Goal: Information Seeking & Learning: Find contact information

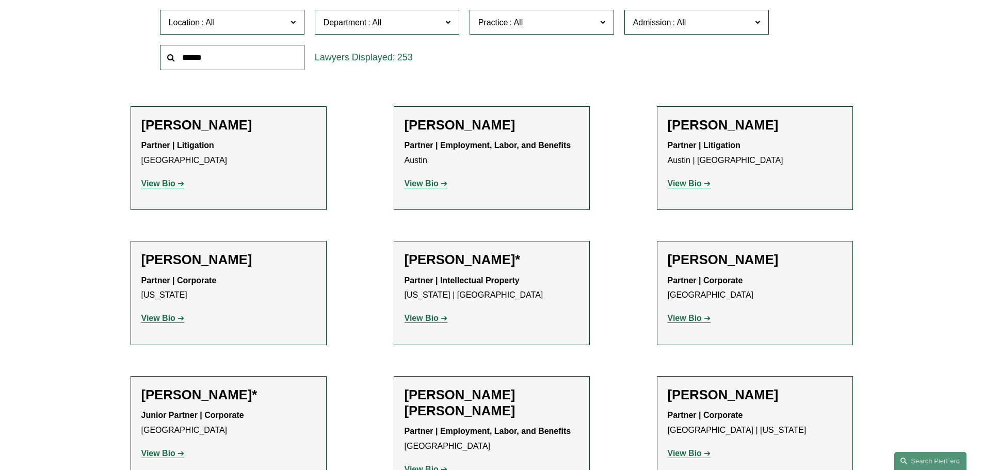
scroll to position [375, 0]
click at [0, 0] on link "Phoenix" at bounding box center [0, 0] width 0 height 0
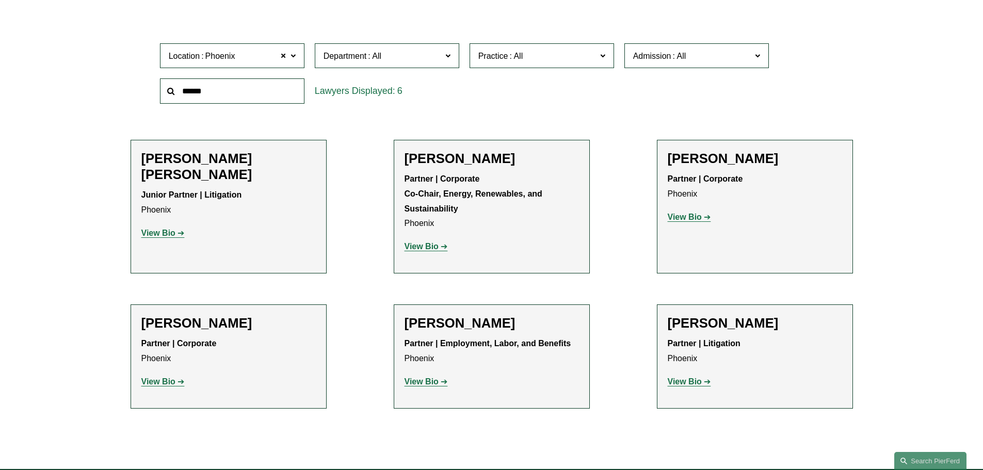
scroll to position [361, 0]
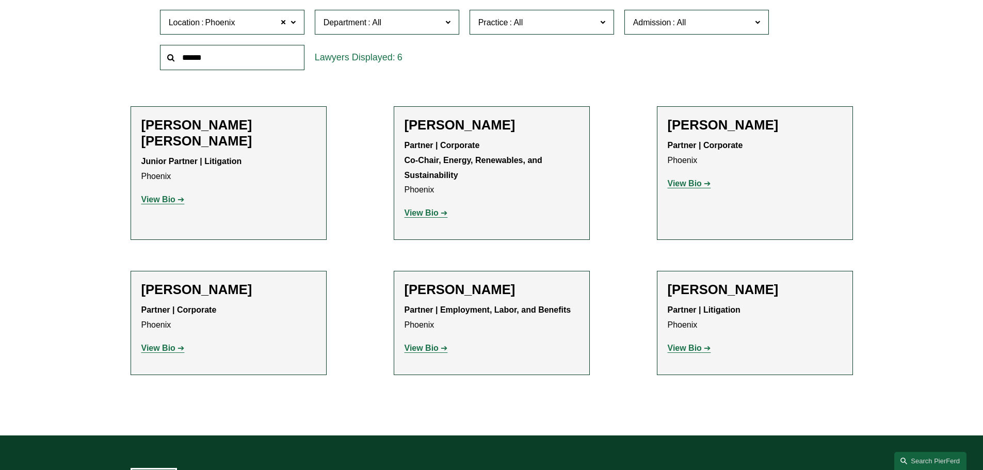
click at [159, 195] on strong "View Bio" at bounding box center [158, 199] width 34 height 9
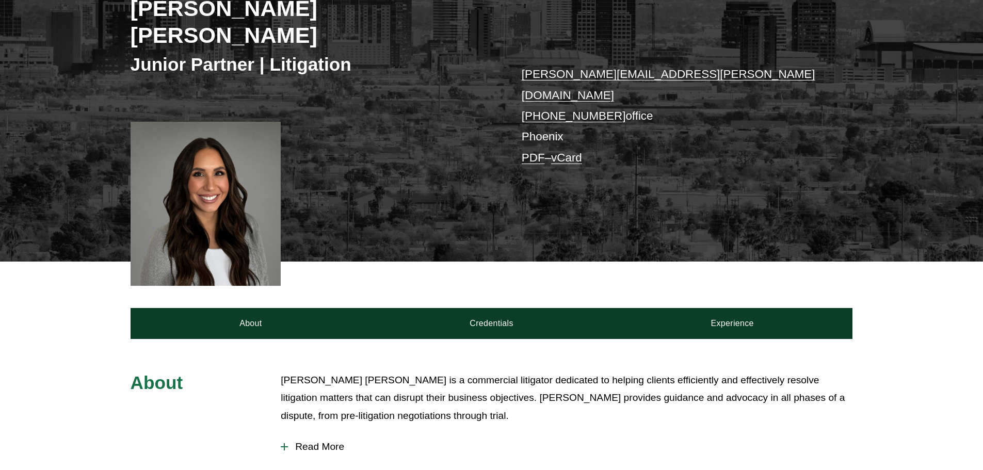
scroll to position [103, 0]
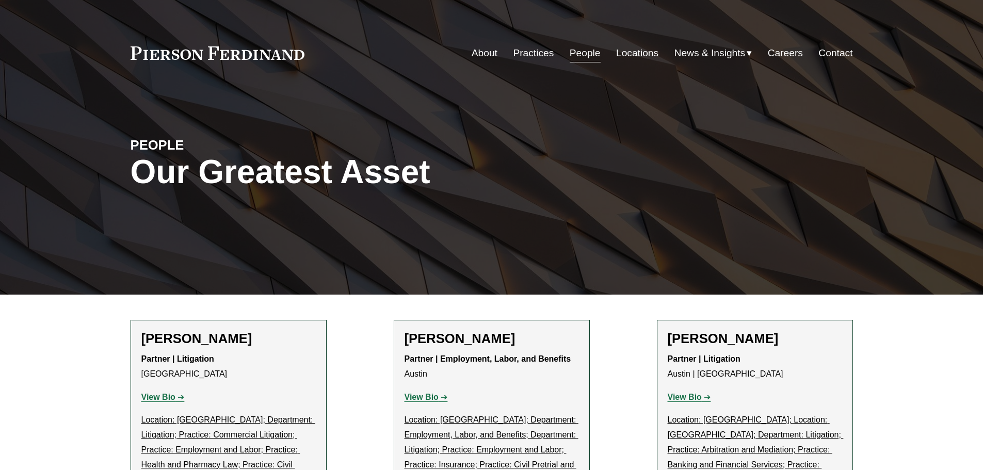
scroll to position [361, 0]
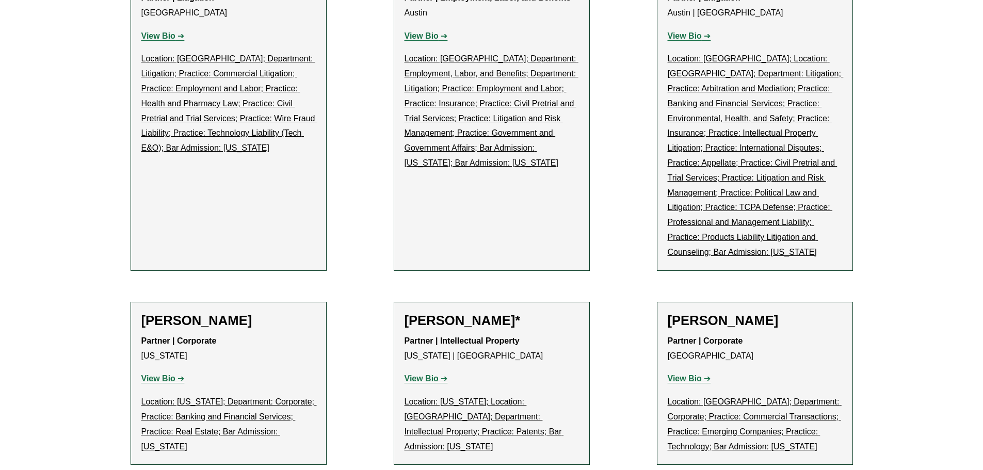
click at [157, 374] on strong "View Bio" at bounding box center [158, 378] width 34 height 9
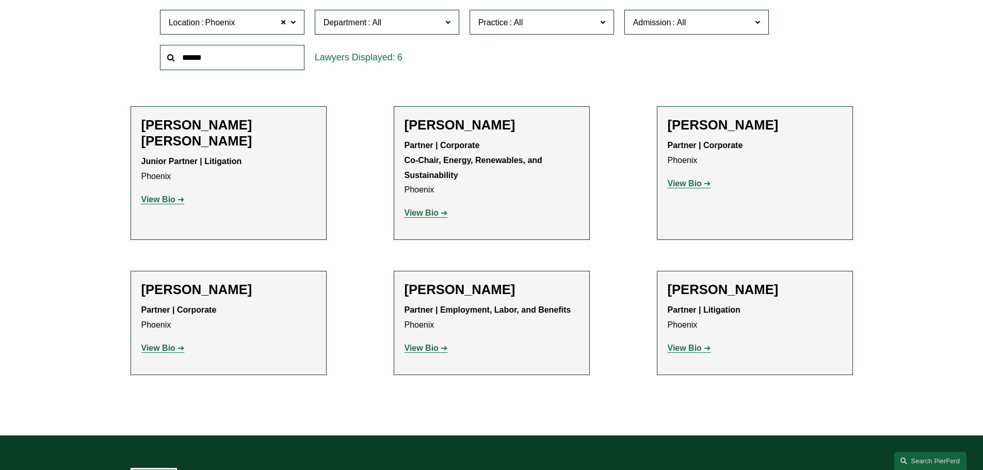
scroll to position [376, 0]
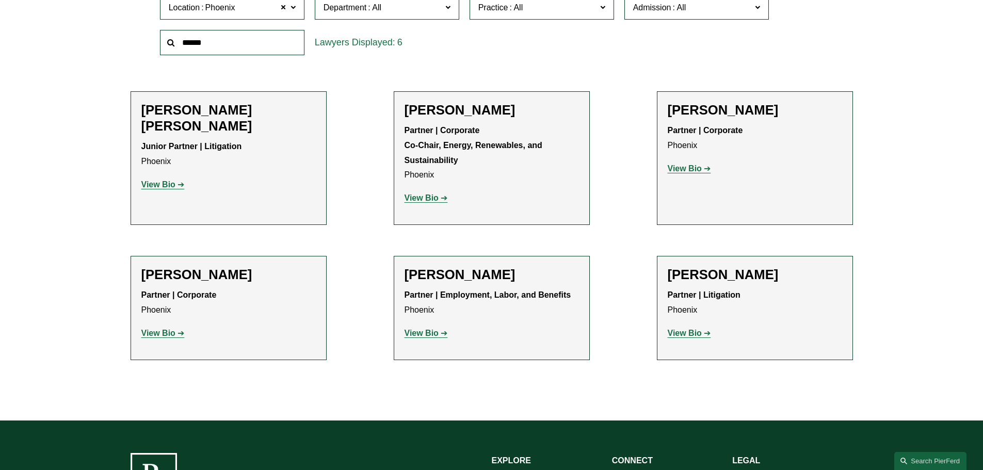
click at [428, 199] on strong "View Bio" at bounding box center [422, 197] width 34 height 9
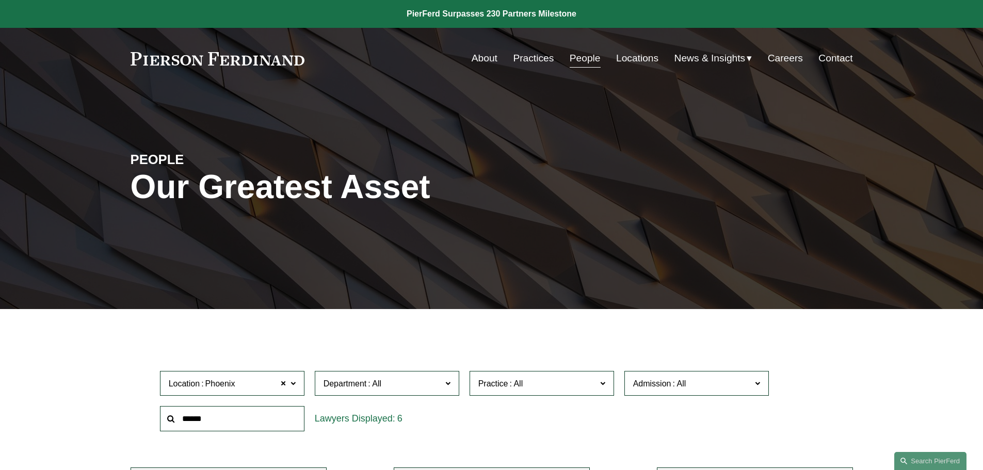
scroll to position [376, 0]
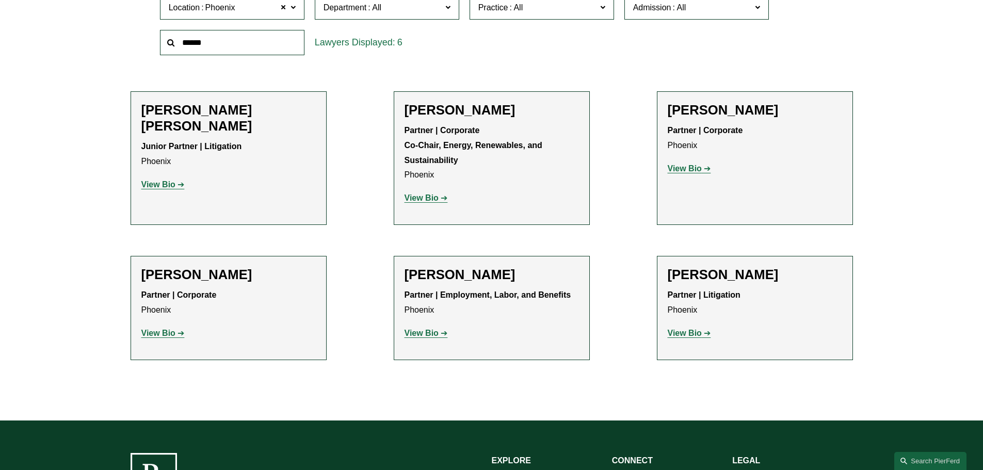
click at [427, 338] on p "View Bio" at bounding box center [492, 333] width 174 height 15
click at [424, 336] on strong "View Bio" at bounding box center [422, 333] width 34 height 9
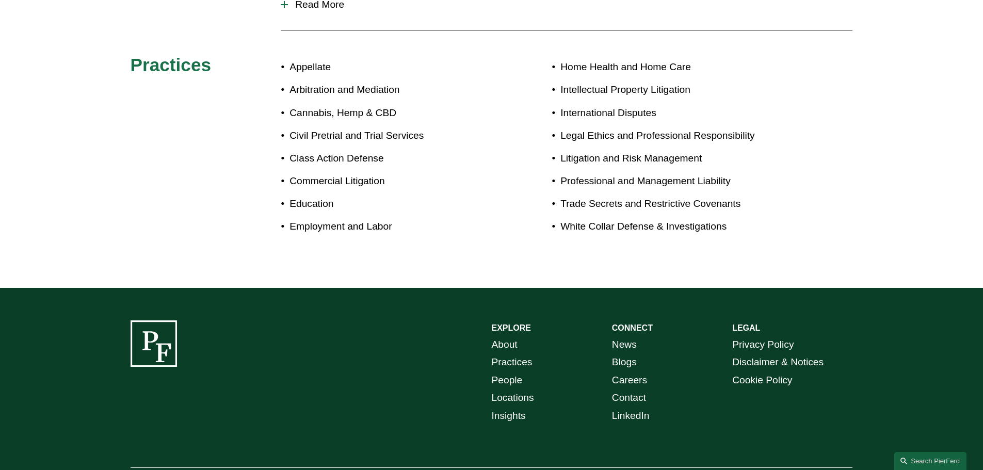
scroll to position [568, 0]
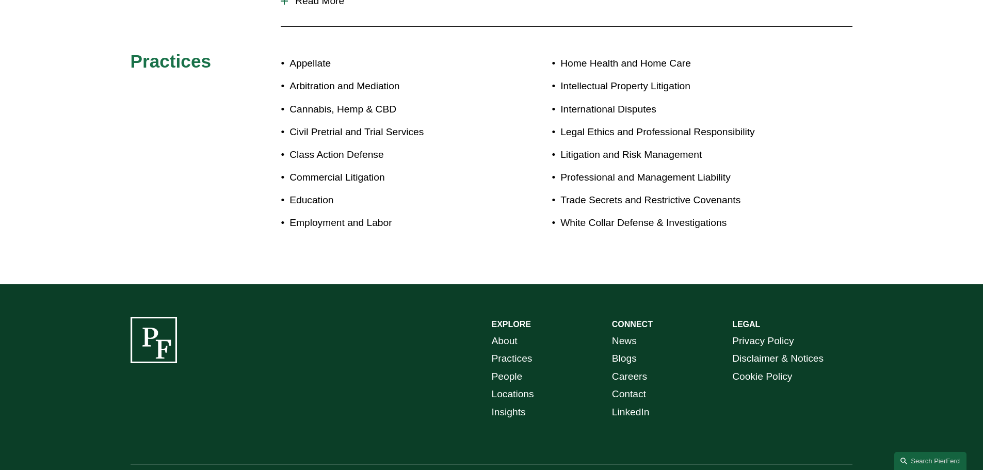
click at [504, 385] on link "Locations" at bounding box center [513, 394] width 42 height 18
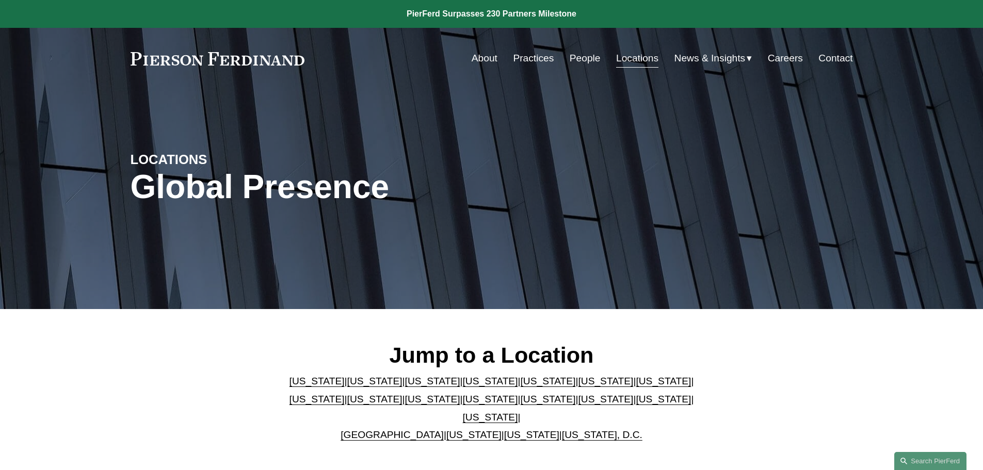
click at [295, 385] on link "[US_STATE]" at bounding box center [316, 381] width 55 height 11
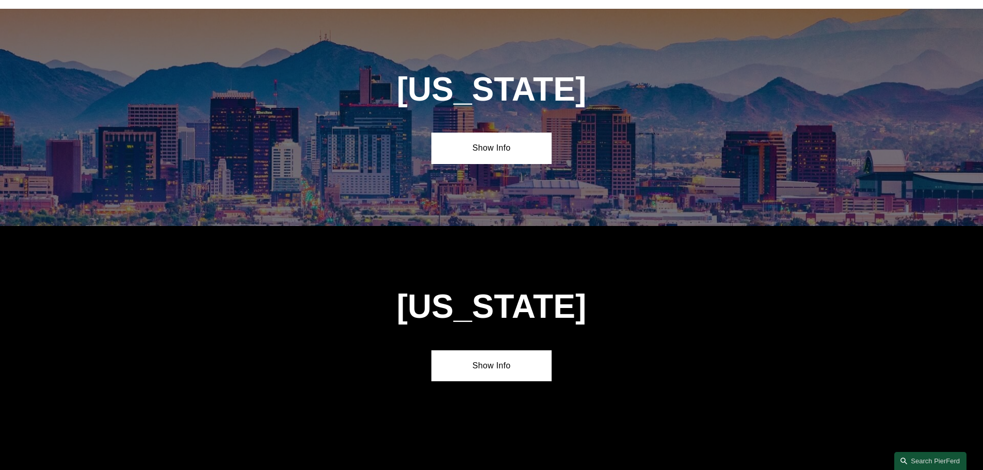
scroll to position [468, 0]
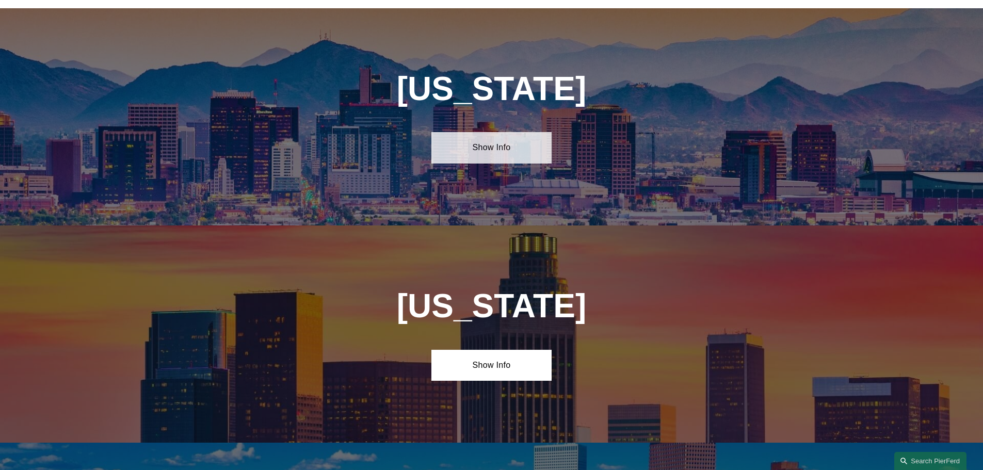
click at [489, 152] on link "Show Info" at bounding box center [491, 147] width 120 height 31
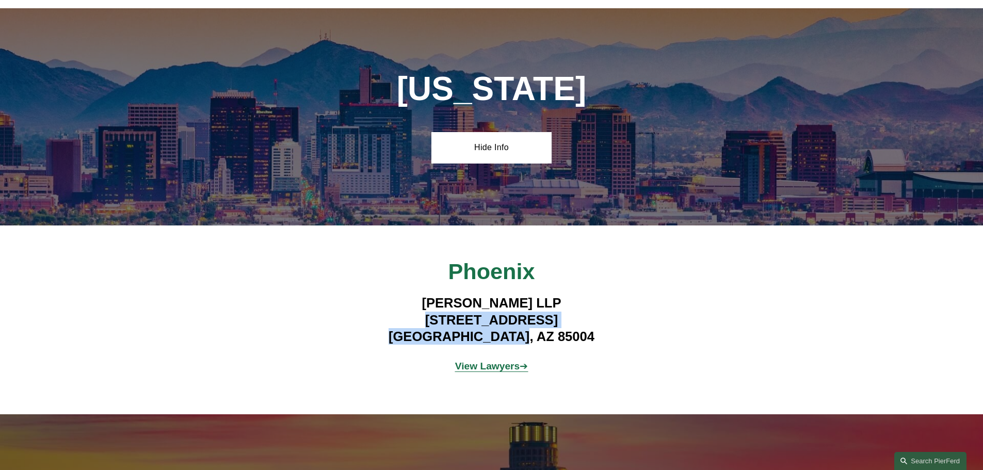
drag, startPoint x: 394, startPoint y: 310, endPoint x: 589, endPoint y: 329, distance: 195.5
click at [589, 329] on h4 "Pierson Ferdinand LLP 2 North Central Ave, Suite 1800 Phoenix, AZ 85004" at bounding box center [491, 320] width 301 height 50
copy h4 "2 North Central Ave, Suite 1800 Phoenix, AZ 85004"
click at [477, 361] on strong "View Lawyers" at bounding box center [487, 366] width 65 height 11
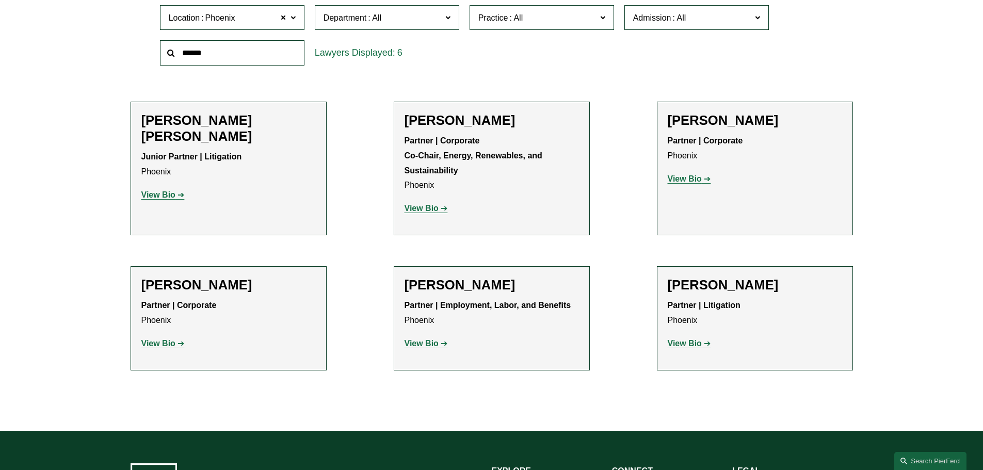
scroll to position [413, 0]
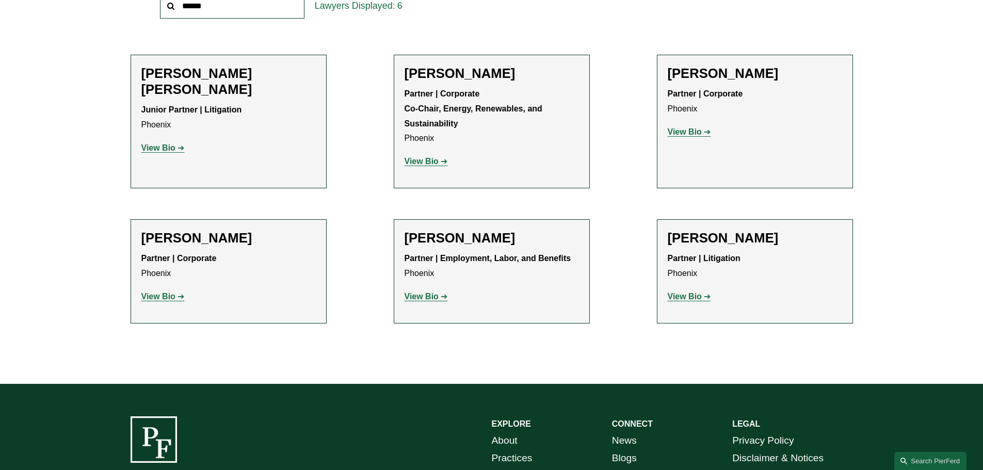
click at [684, 299] on strong "View Bio" at bounding box center [685, 296] width 34 height 9
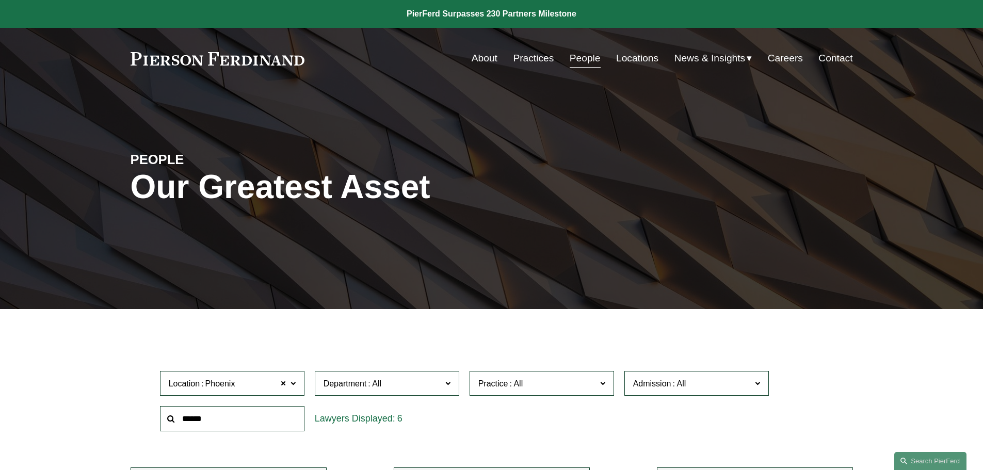
scroll to position [413, 0]
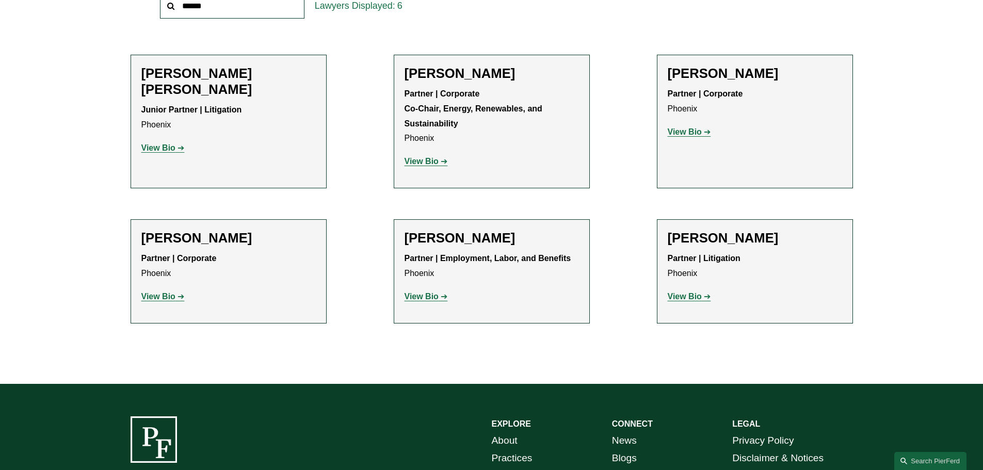
click at [164, 143] on strong "View Bio" at bounding box center [158, 147] width 34 height 9
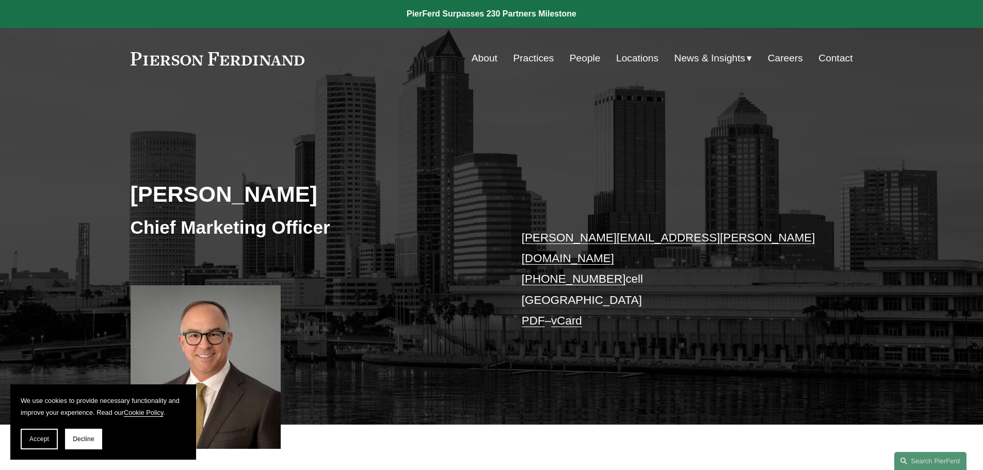
click at [574, 58] on link "People" at bounding box center [585, 59] width 31 height 20
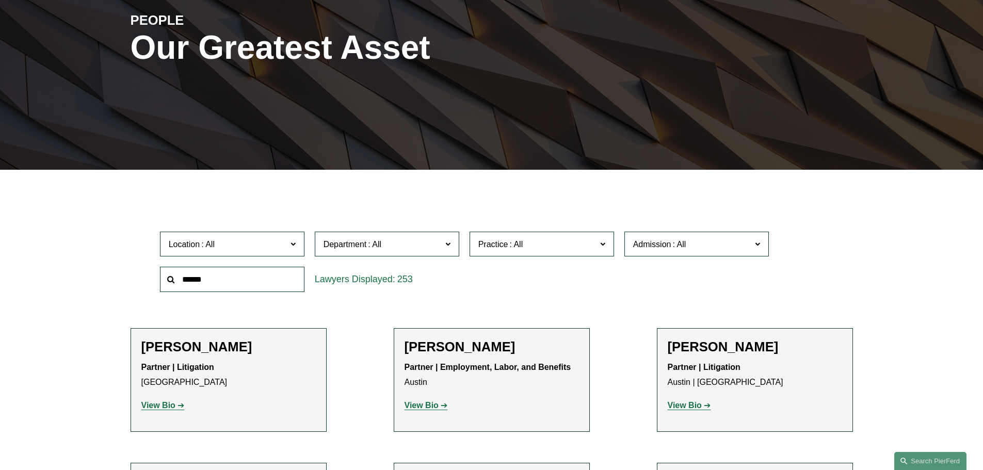
scroll to position [155, 0]
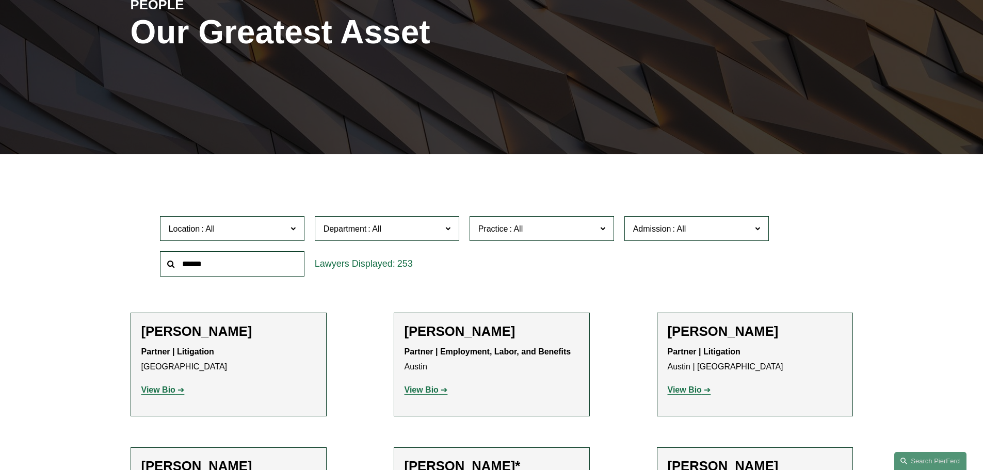
click at [235, 233] on span "Location" at bounding box center [228, 229] width 118 height 14
click at [0, 0] on link "Phoenix" at bounding box center [0, 0] width 0 height 0
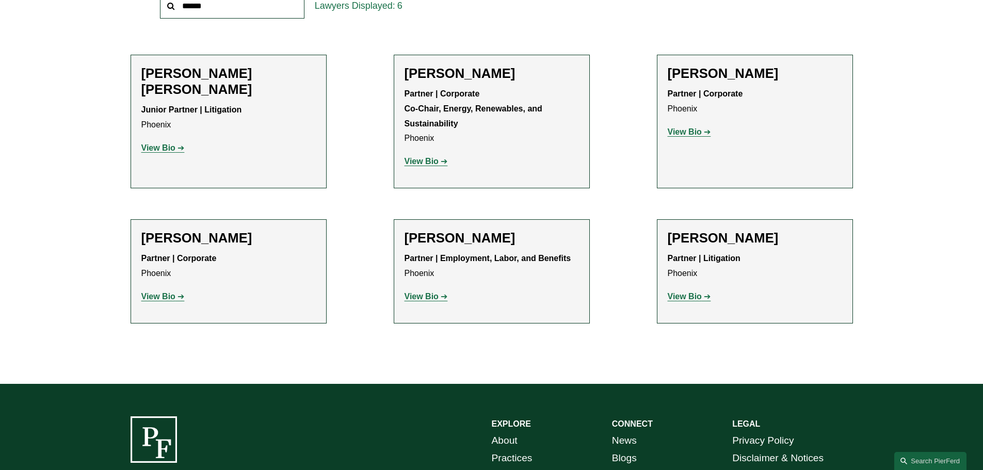
click at [426, 299] on strong "View Bio" at bounding box center [422, 296] width 34 height 9
